Goal: Task Accomplishment & Management: Use online tool/utility

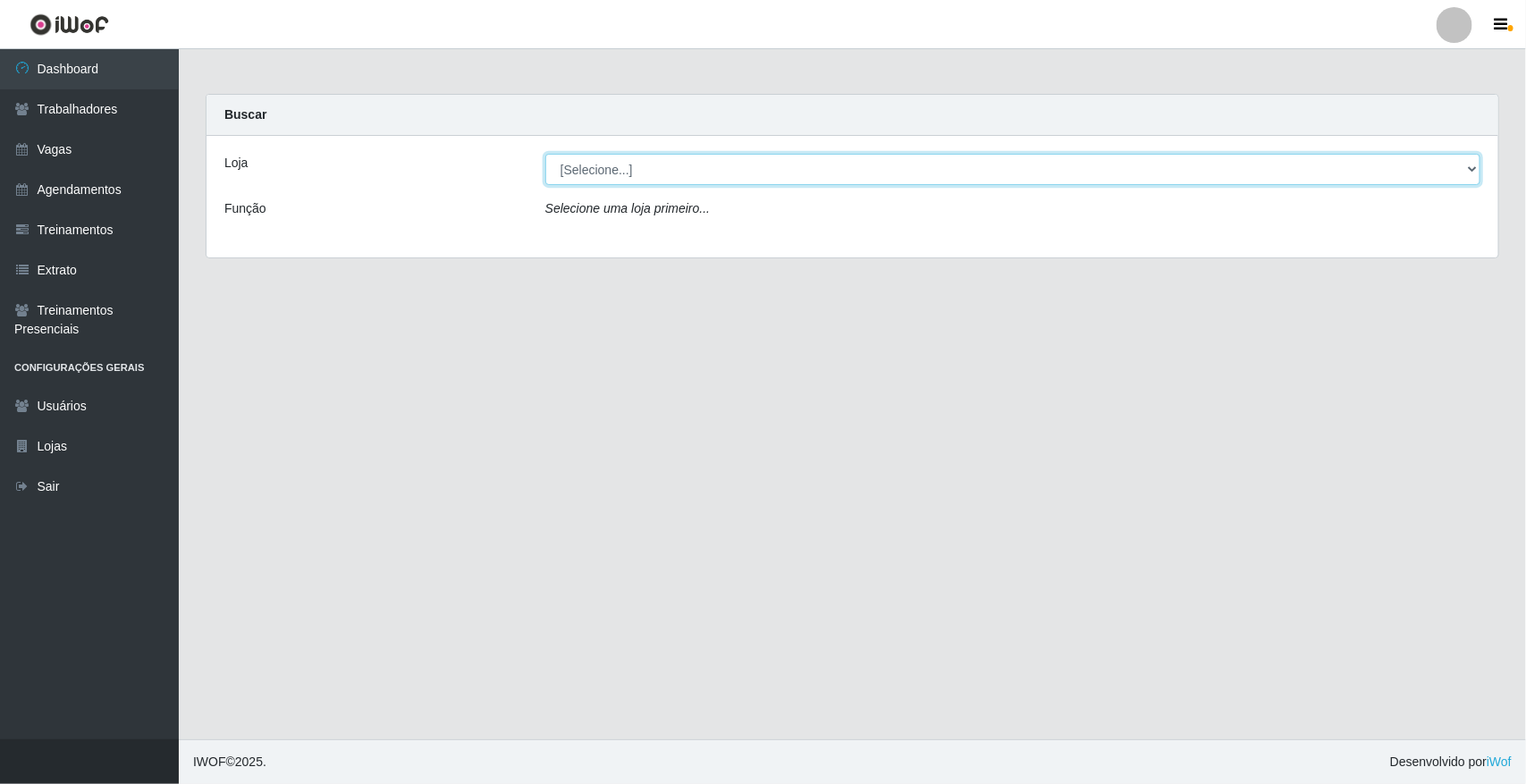
click at [618, 168] on select "[Selecione...] [GEOGRAPHIC_DATA]" at bounding box center [1012, 169] width 935 height 32
drag, startPoint x: 619, startPoint y: 185, endPoint x: 618, endPoint y: 168, distance: 17.0
click at [618, 168] on select "[Selecione...] [GEOGRAPHIC_DATA]" at bounding box center [1012, 169] width 935 height 32
click at [614, 168] on select "[Selecione...] [GEOGRAPHIC_DATA]" at bounding box center [1012, 169] width 935 height 32
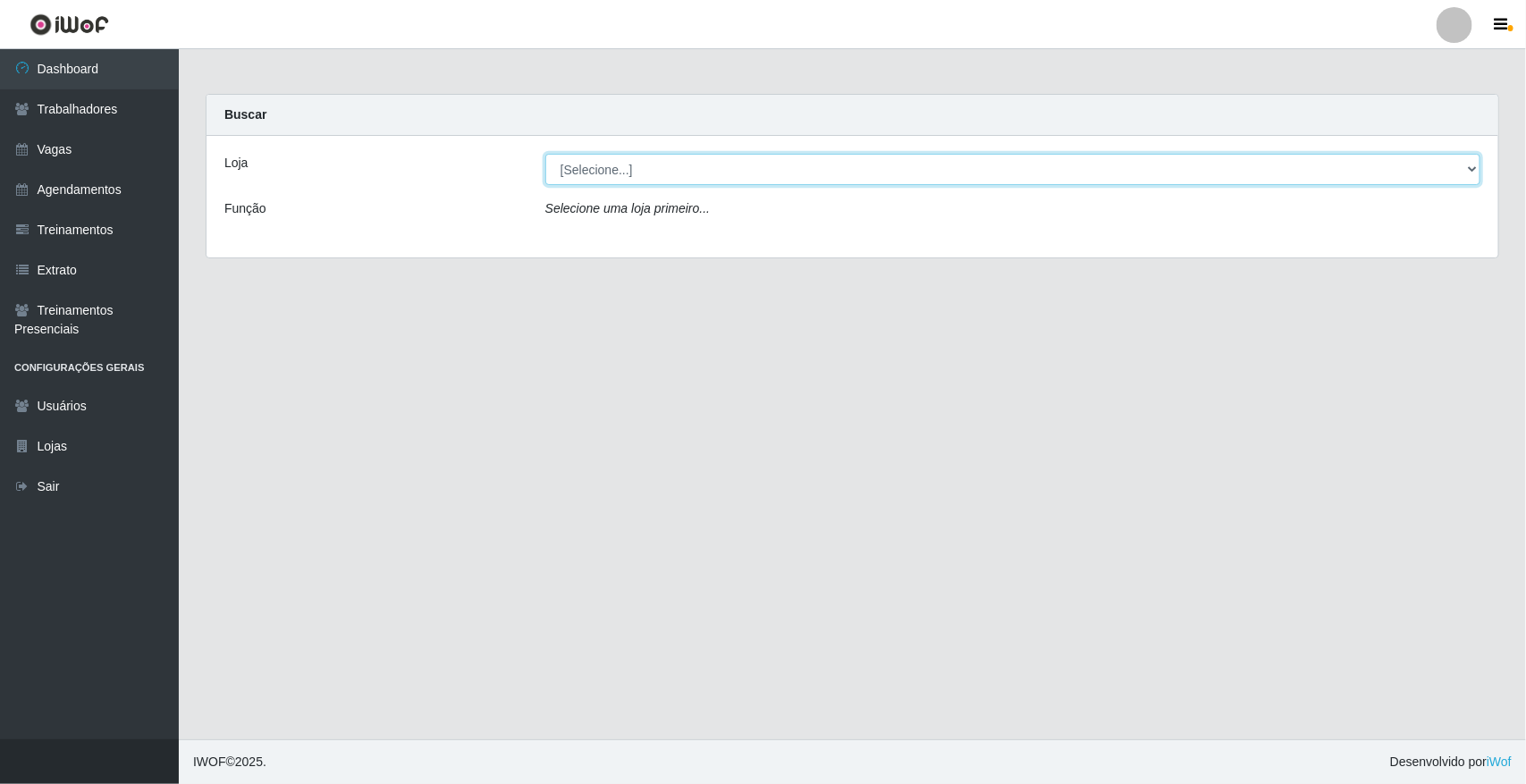
click at [611, 168] on select "[Selecione...] [GEOGRAPHIC_DATA]" at bounding box center [1012, 169] width 935 height 32
select select "65"
click at [545, 154] on select "[Selecione...] [GEOGRAPHIC_DATA]" at bounding box center [1012, 169] width 935 height 32
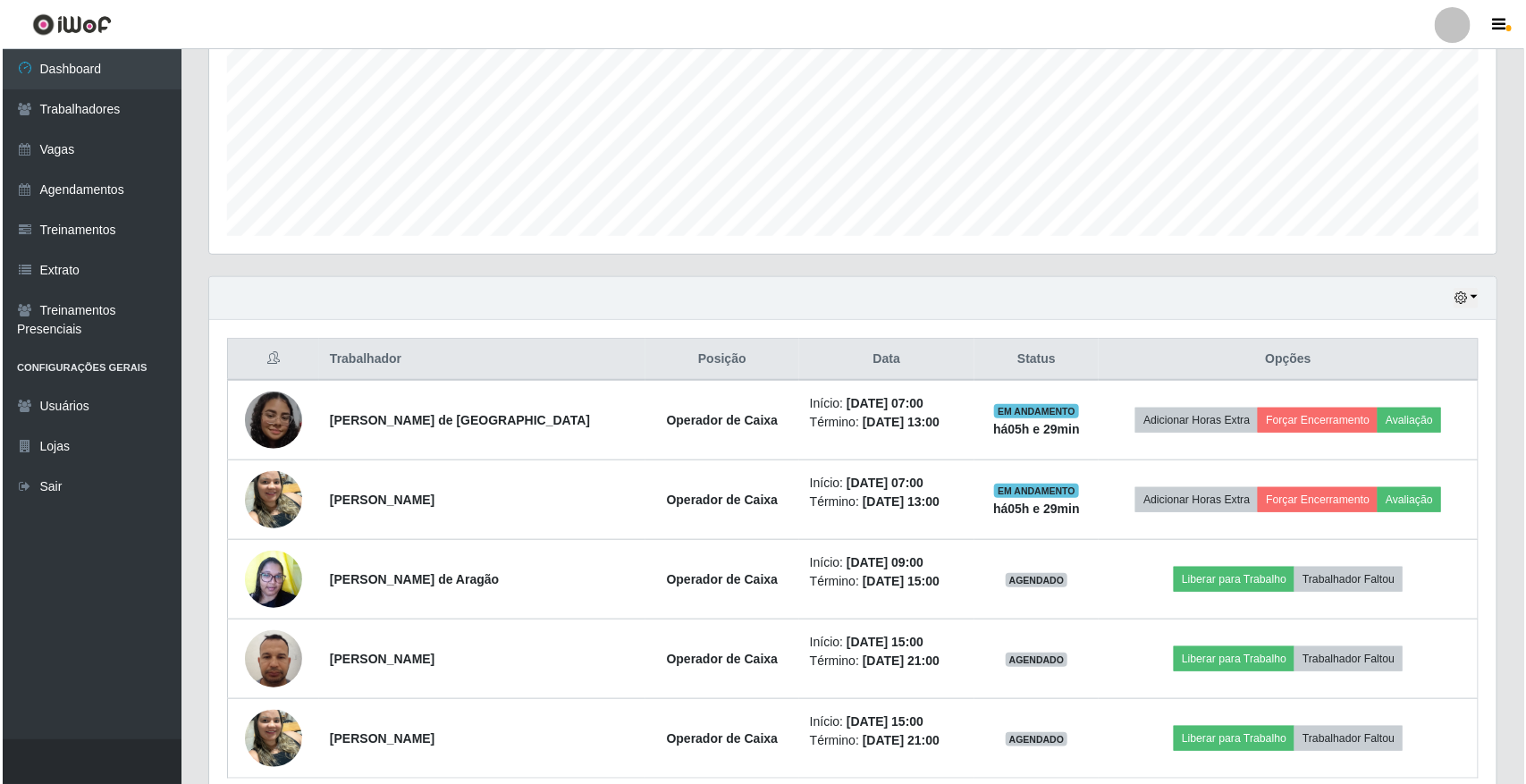
scroll to position [485, 0]
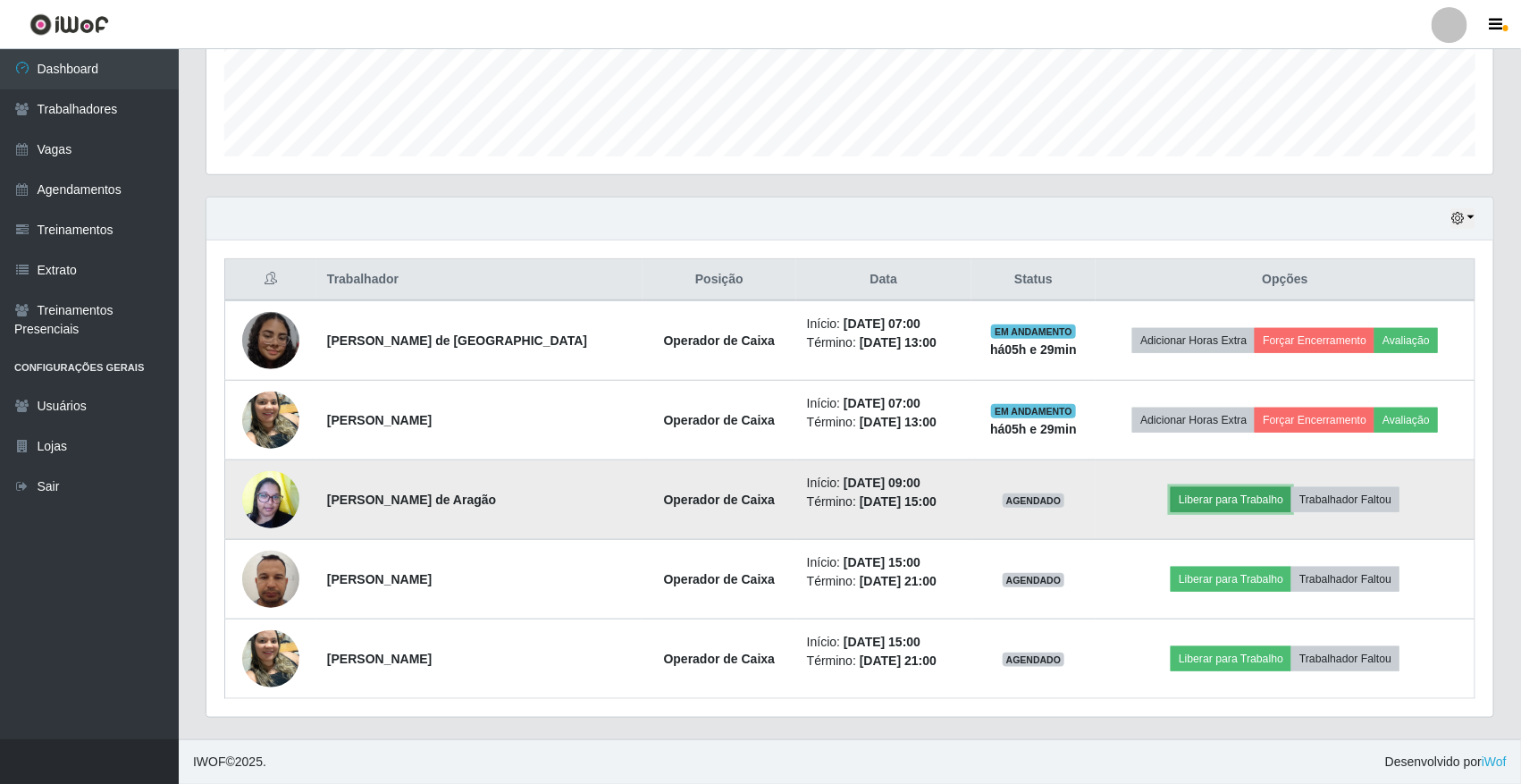
click at [1212, 492] on button "Liberar para Trabalho" at bounding box center [1231, 499] width 121 height 25
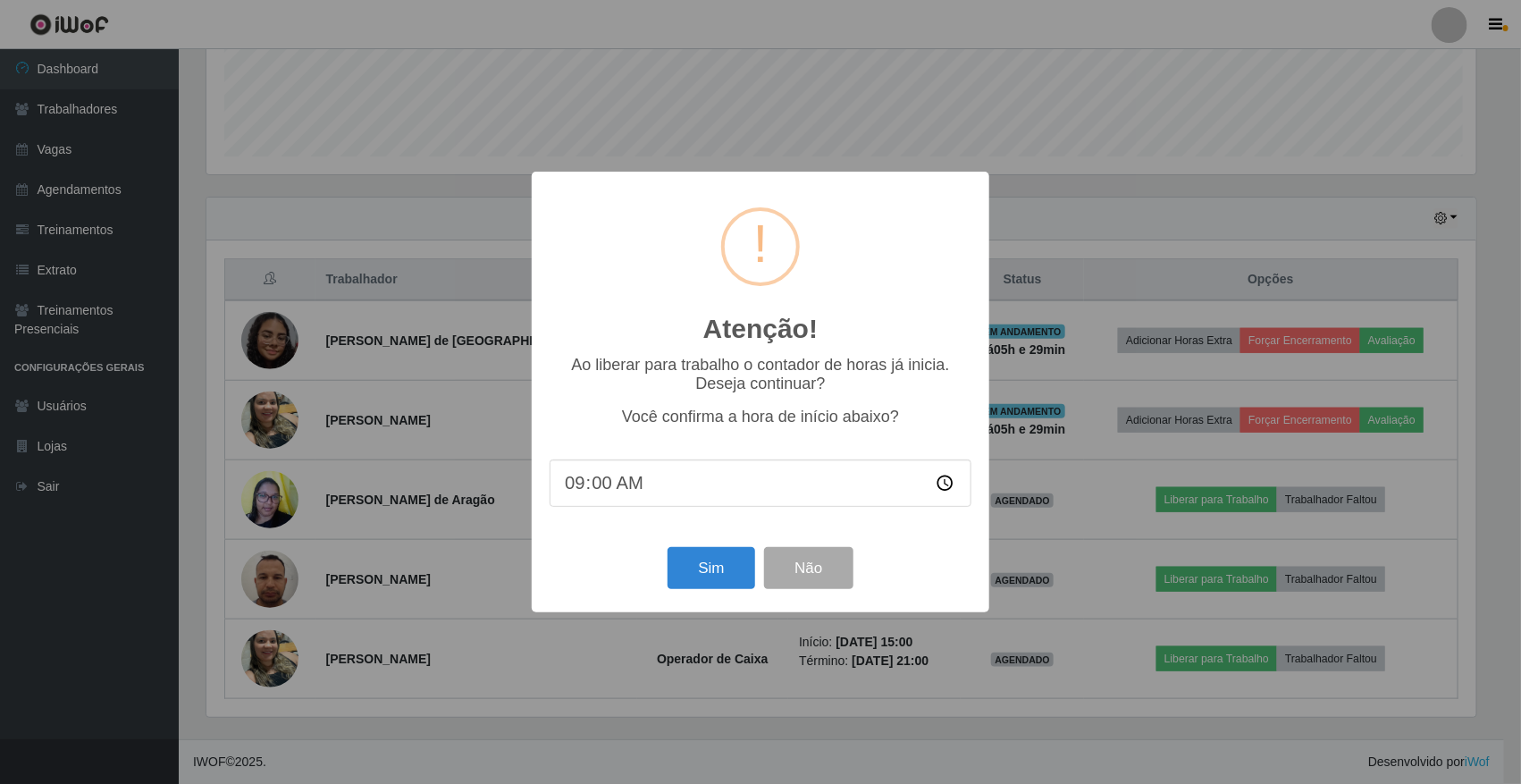
scroll to position [372, 1274]
click at [729, 575] on button "Sim" at bounding box center [713, 568] width 86 height 42
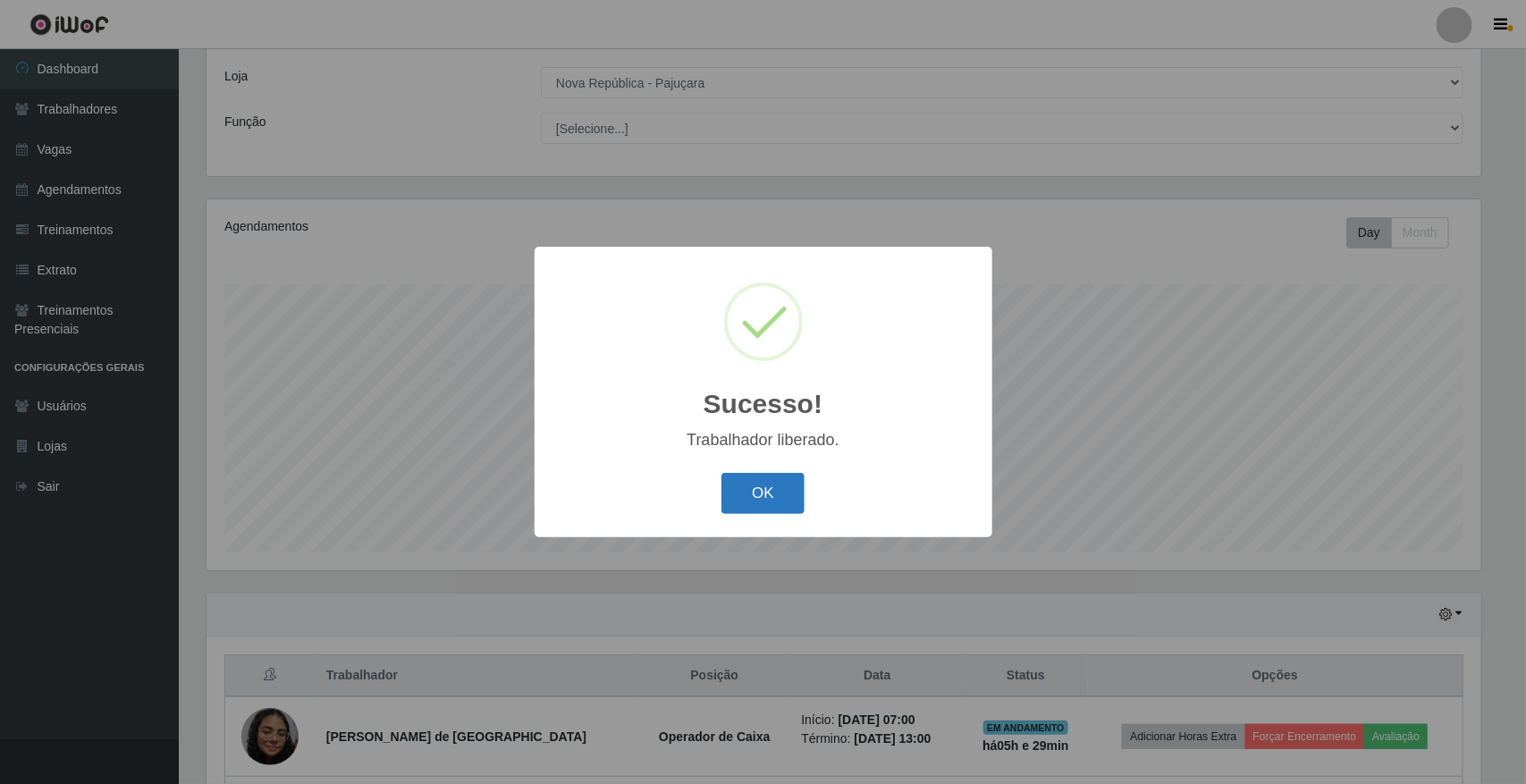
click at [752, 498] on button "OK" at bounding box center [763, 494] width 83 height 42
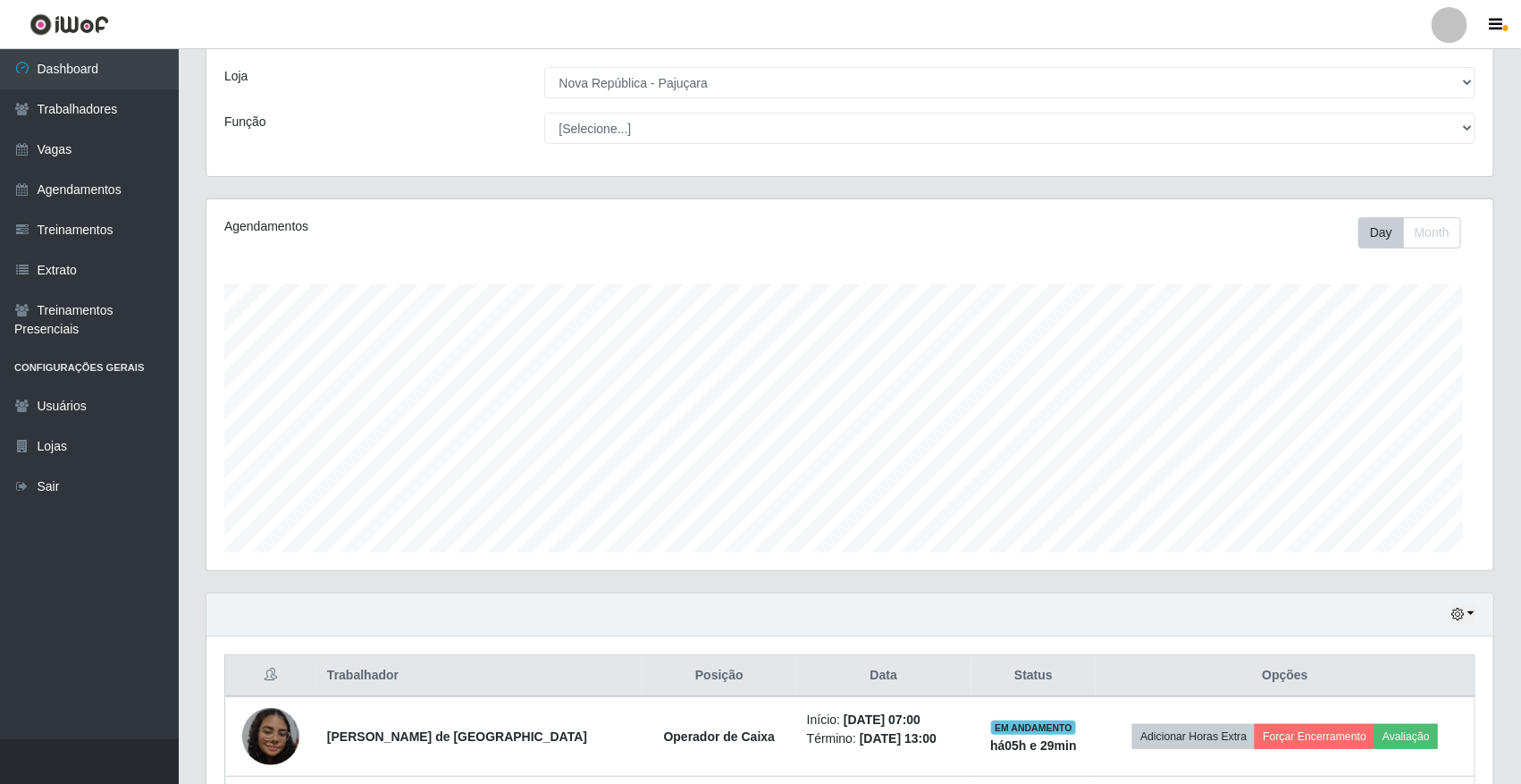
scroll to position [372, 1287]
click at [1446, 613] on div "Hoje 1 dia 3 dias 1 Semana Não encerrados" at bounding box center [850, 615] width 1287 height 43
click at [1454, 617] on icon "button" at bounding box center [1458, 614] width 13 height 13
click at [1382, 475] on button "1 dia" at bounding box center [1403, 472] width 141 height 38
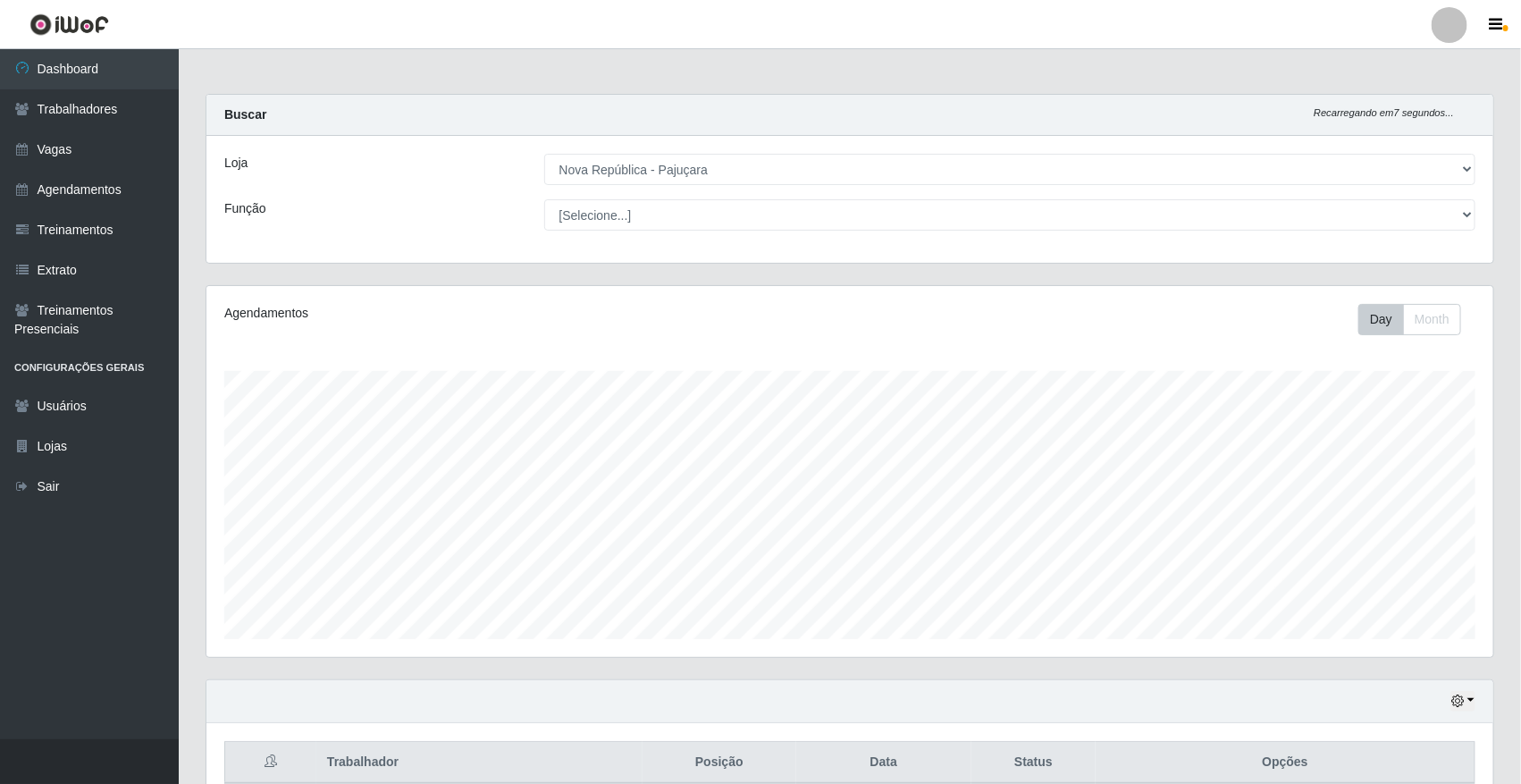
scroll to position [447, 0]
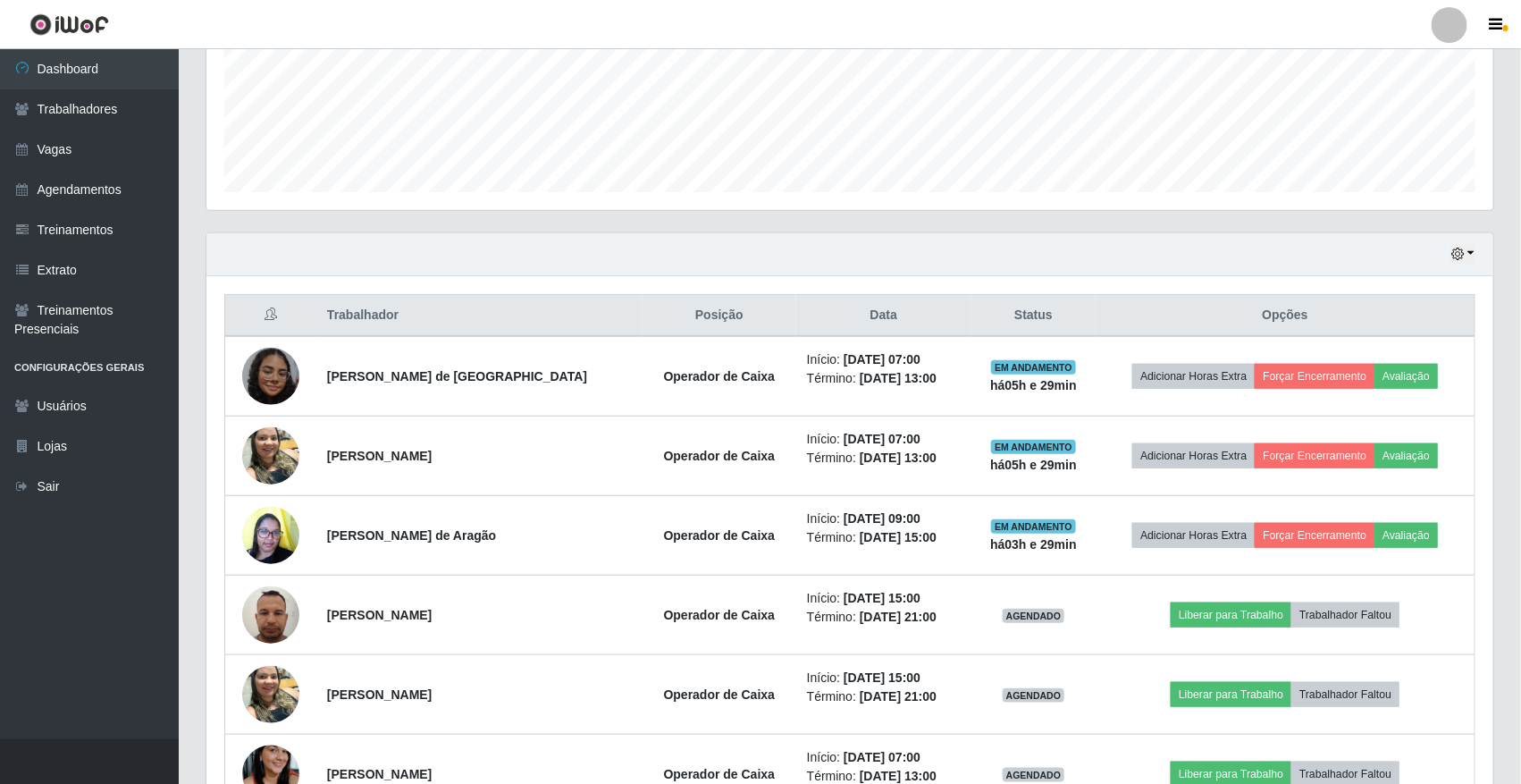
click at [1451, 247] on div "Hoje 1 dia 3 dias 1 Semana Não encerrados" at bounding box center [1462, 254] width 25 height 21
click at [1455, 262] on button "button" at bounding box center [1462, 254] width 25 height 21
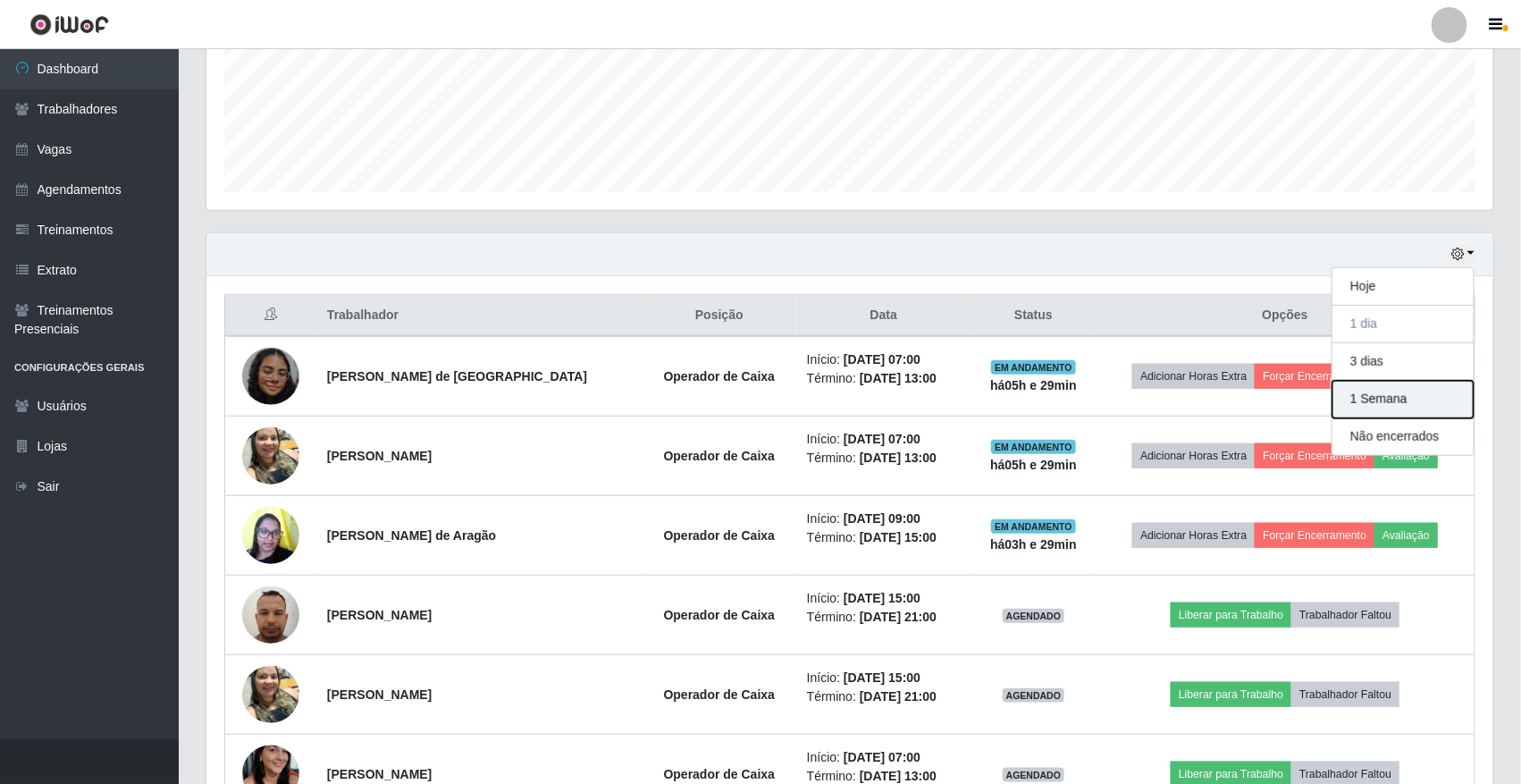
click at [1418, 386] on button "1 Semana" at bounding box center [1403, 399] width 141 height 38
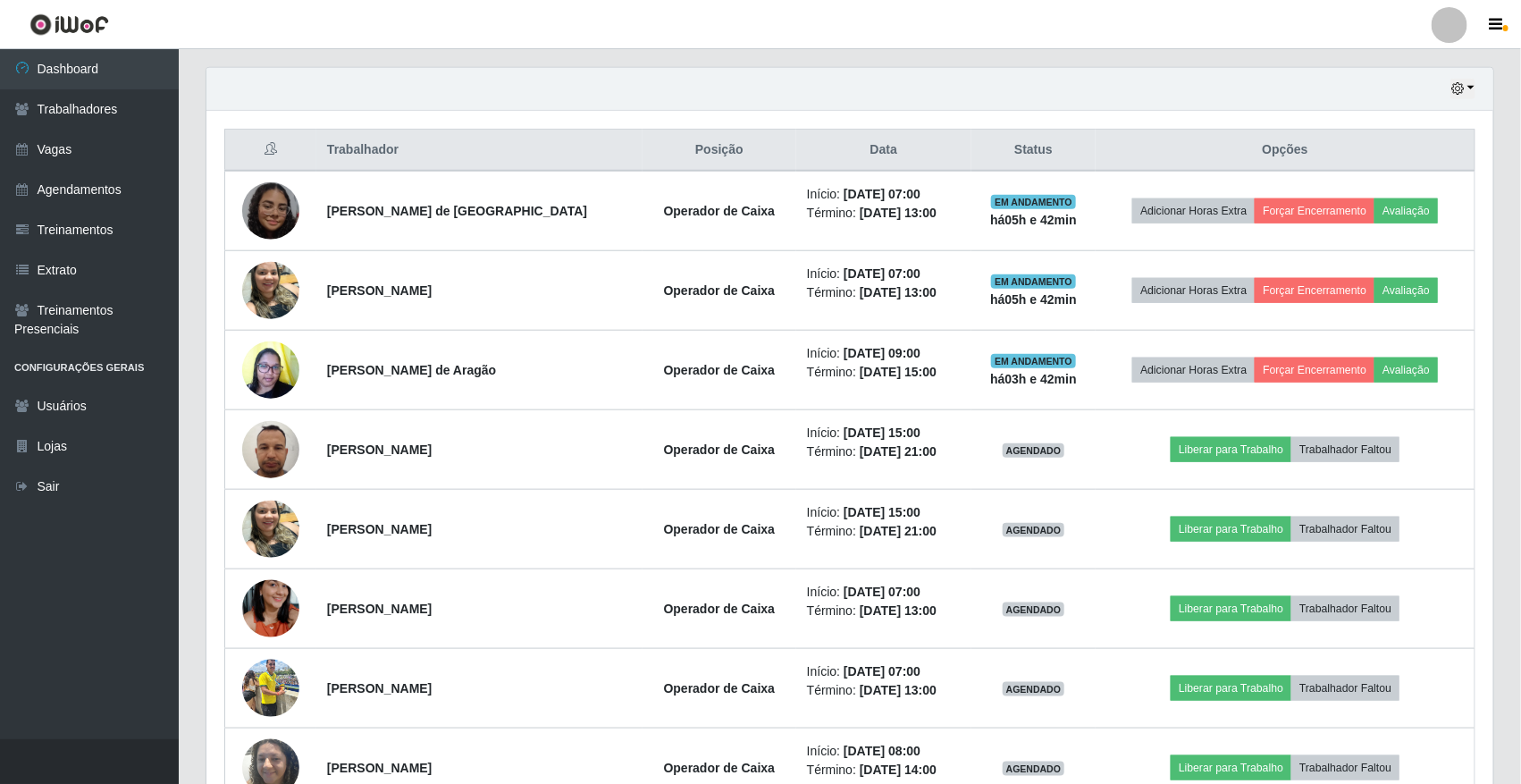
scroll to position [1059, 0]
